Goal: Task Accomplishment & Management: Manage account settings

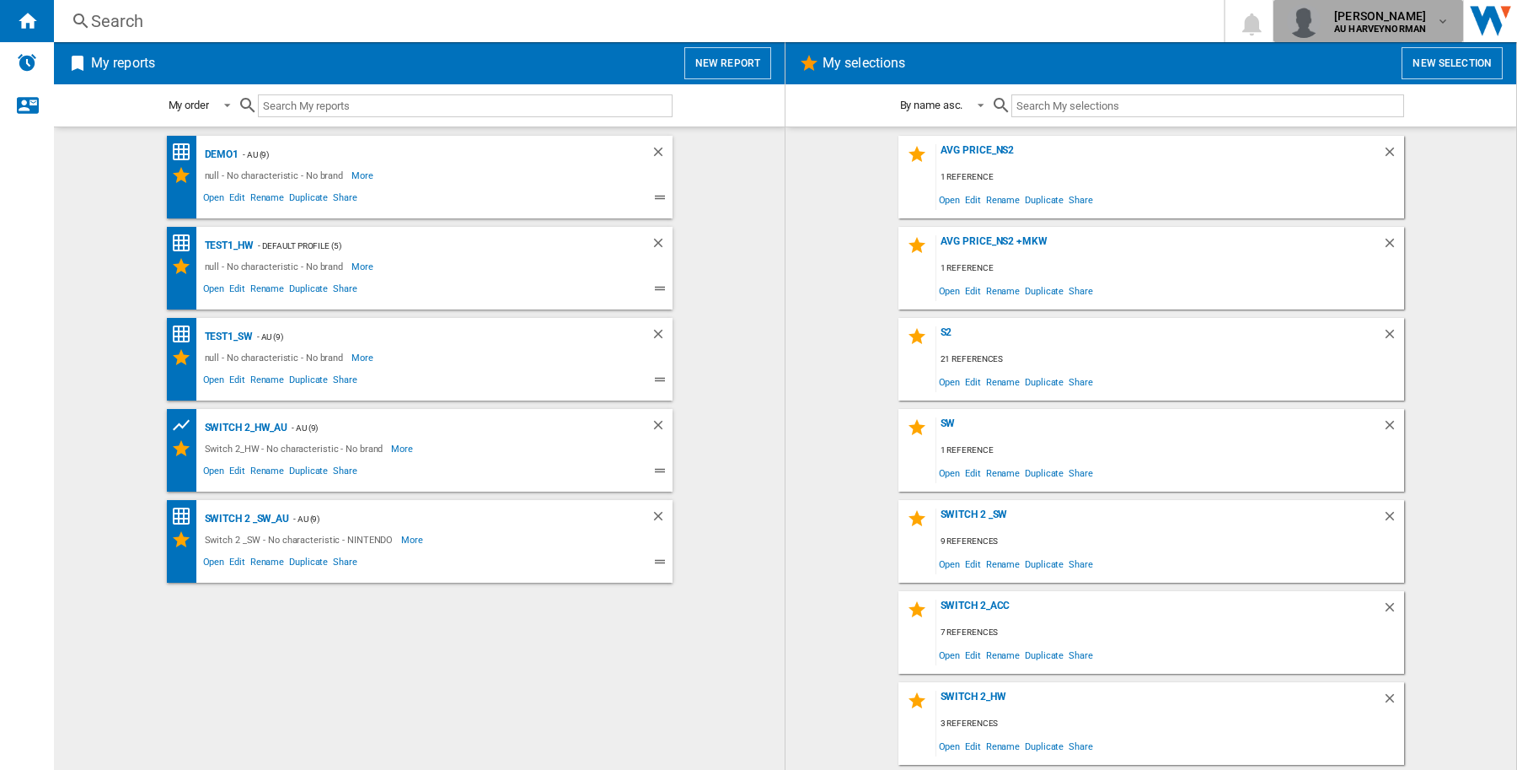
click at [1348, 25] on b "AU HARVEYNORMAN" at bounding box center [1381, 29] width 92 height 11
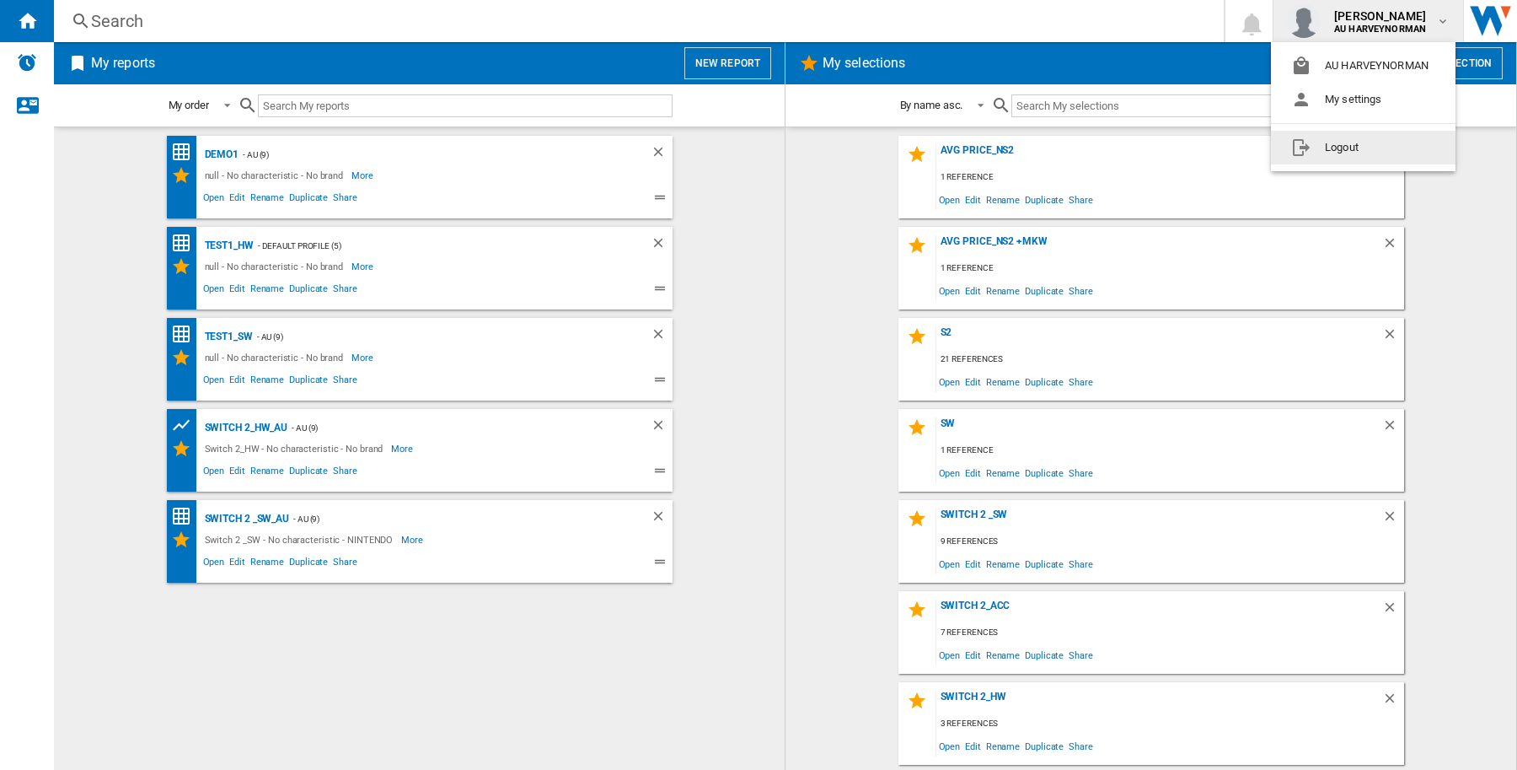
click at [1348, 152] on button "Logout" at bounding box center [1363, 148] width 185 height 34
